Goal: Download file/media

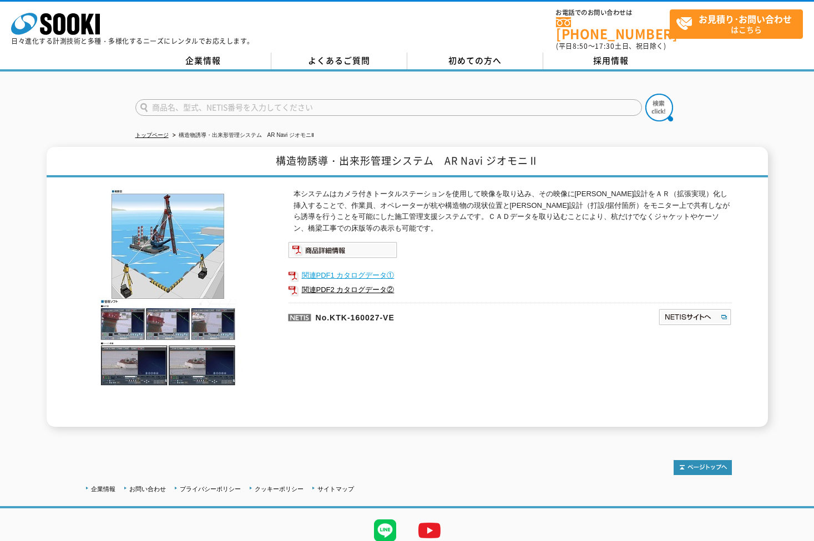
click at [333, 273] on link "関連PDF1 カタログデータ①" at bounding box center [510, 275] width 444 height 14
click at [337, 283] on link "関連PDF2 カタログデータ②" at bounding box center [510, 290] width 444 height 14
click at [339, 268] on link "関連PDF1 カタログデータ①" at bounding box center [510, 275] width 444 height 14
click at [371, 268] on link "関連PDF1 カタログデータ①" at bounding box center [510, 275] width 444 height 14
click at [361, 268] on link "関連PDF1 カタログデータ①" at bounding box center [510, 275] width 444 height 14
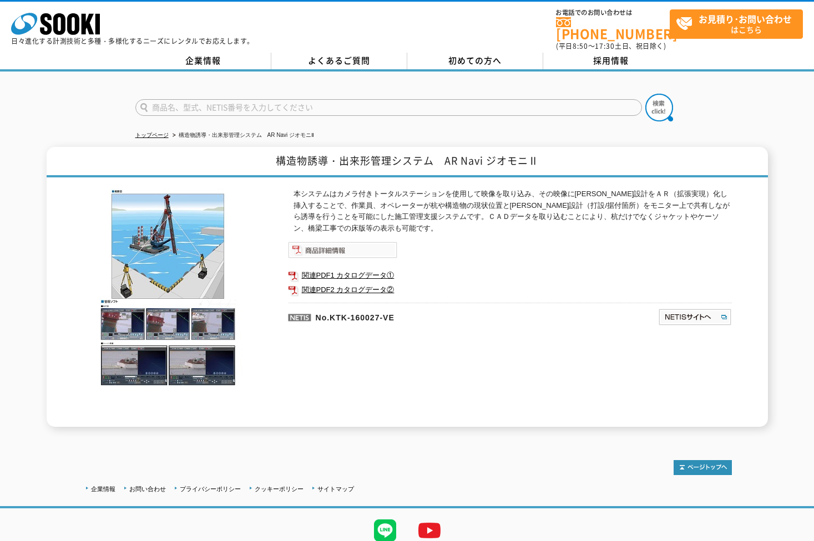
click at [316, 246] on img at bounding box center [342, 250] width 109 height 17
click at [353, 244] on img at bounding box center [342, 250] width 109 height 17
click at [313, 268] on link "関連PDF1 カタログデータ①" at bounding box center [510, 275] width 444 height 14
click at [462, 286] on link "関連PDF2 カタログデータ②" at bounding box center [510, 290] width 444 height 14
click at [353, 286] on link "関連PDF2 カタログデータ②" at bounding box center [510, 290] width 444 height 14
